Goal: Ask a question: Seek information or help from site administrators or community

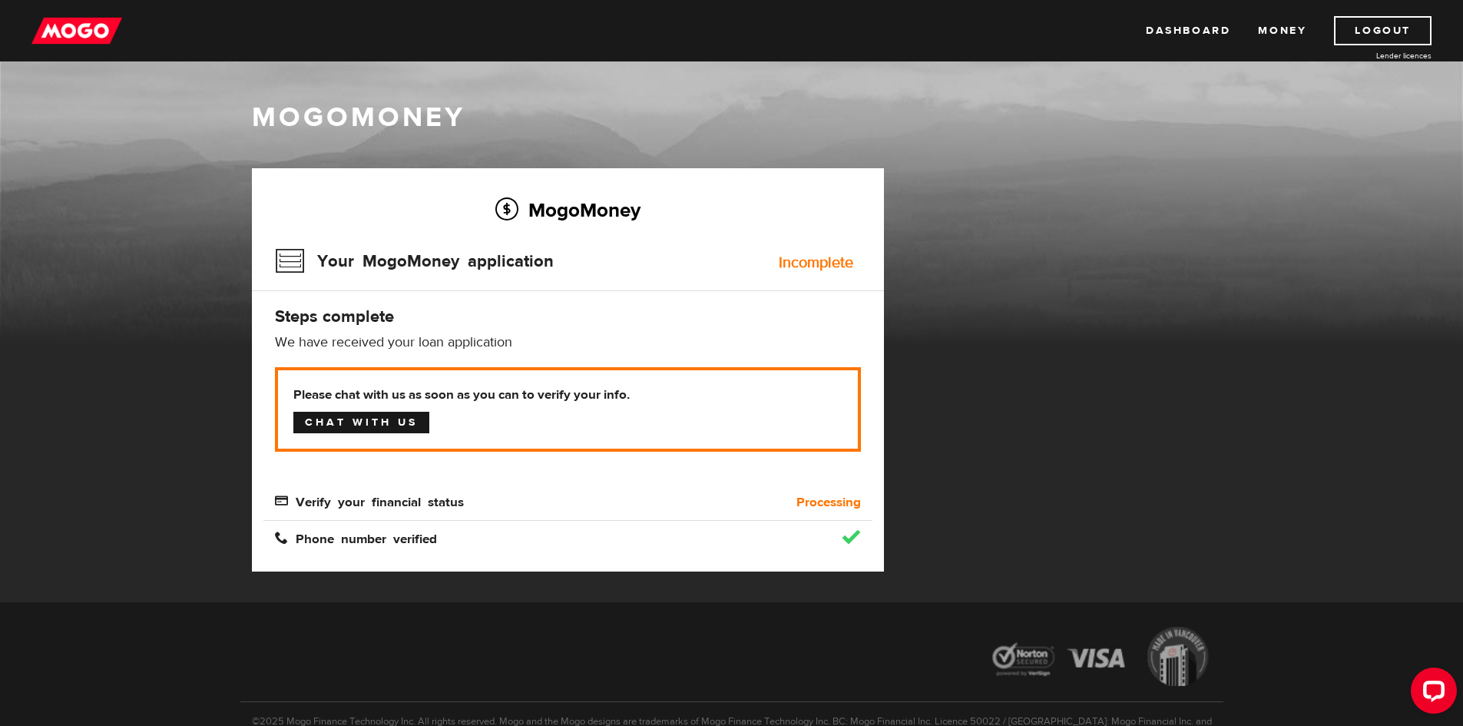
click at [382, 422] on link "Chat with us" at bounding box center [361, 423] width 136 height 22
